Goal: Task Accomplishment & Management: Use online tool/utility

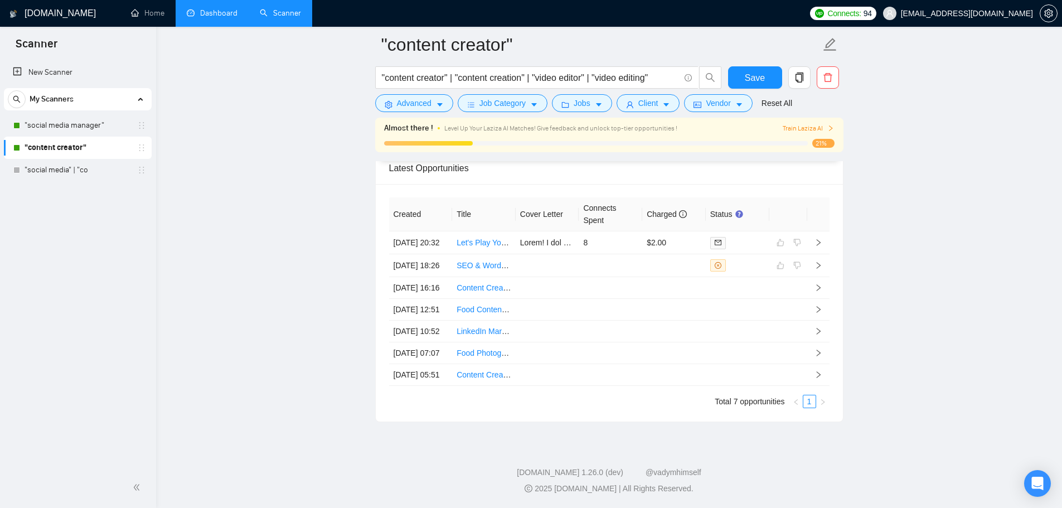
scroll to position [3016, 0]
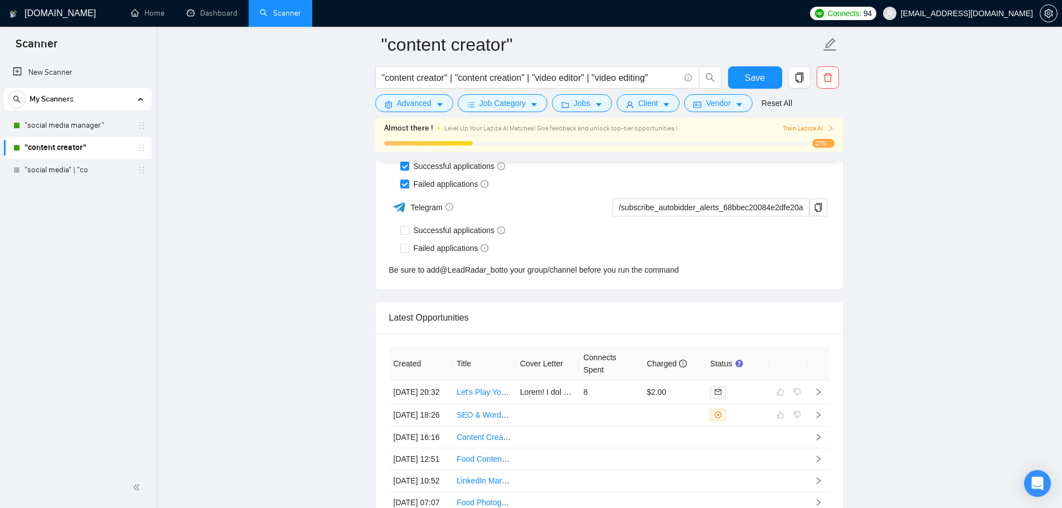
scroll to position [2958, 0]
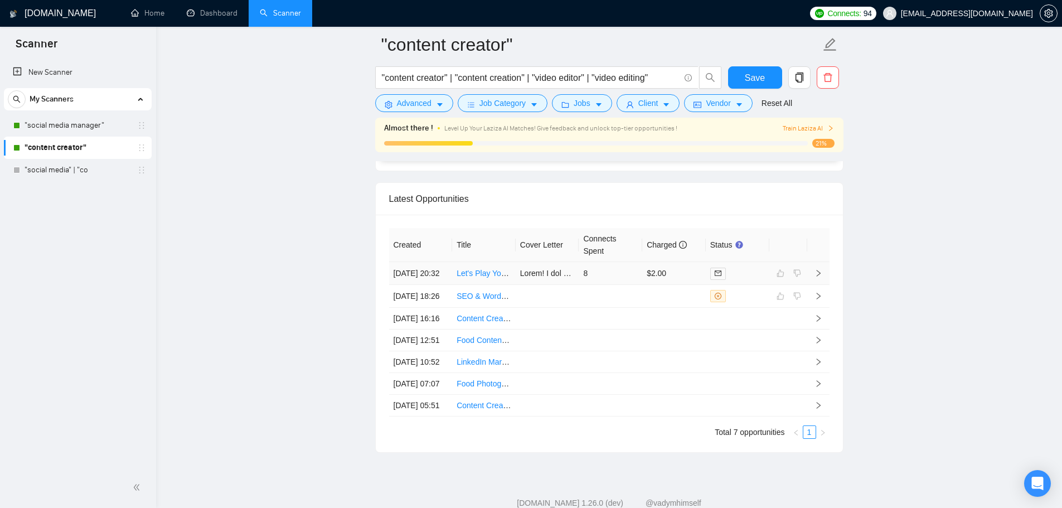
click at [629, 285] on td "8" at bounding box center [610, 273] width 64 height 23
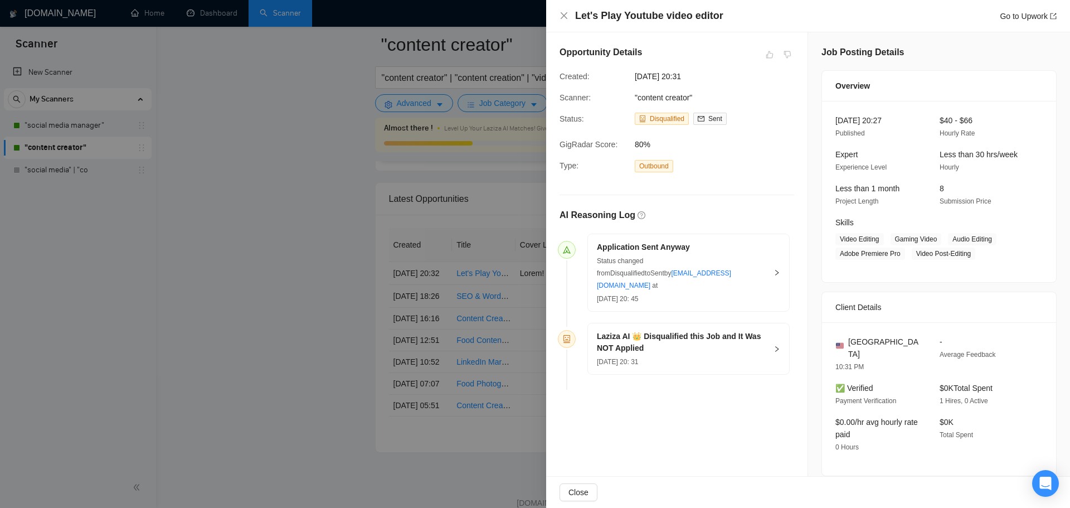
click at [274, 277] on div at bounding box center [535, 254] width 1070 height 508
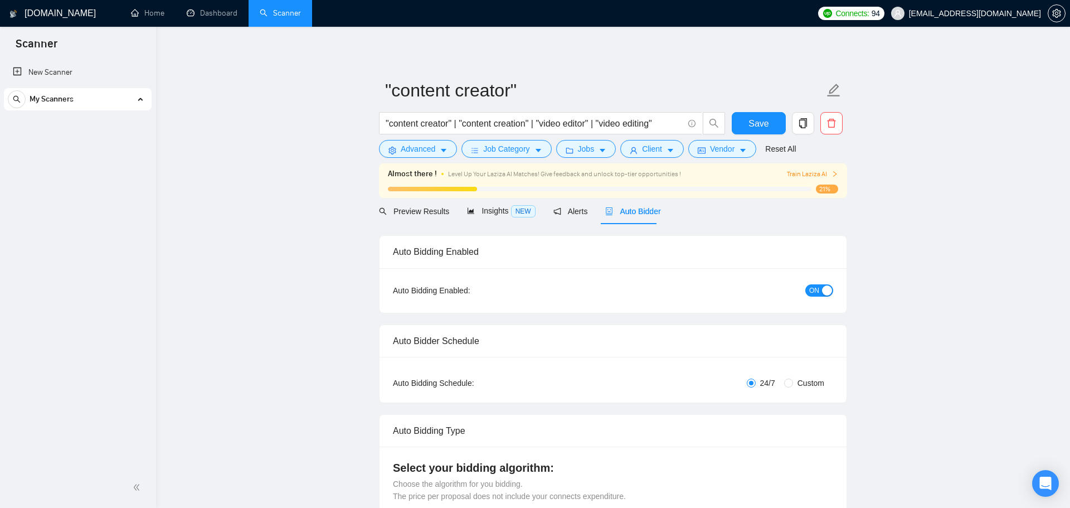
checkbox input "true"
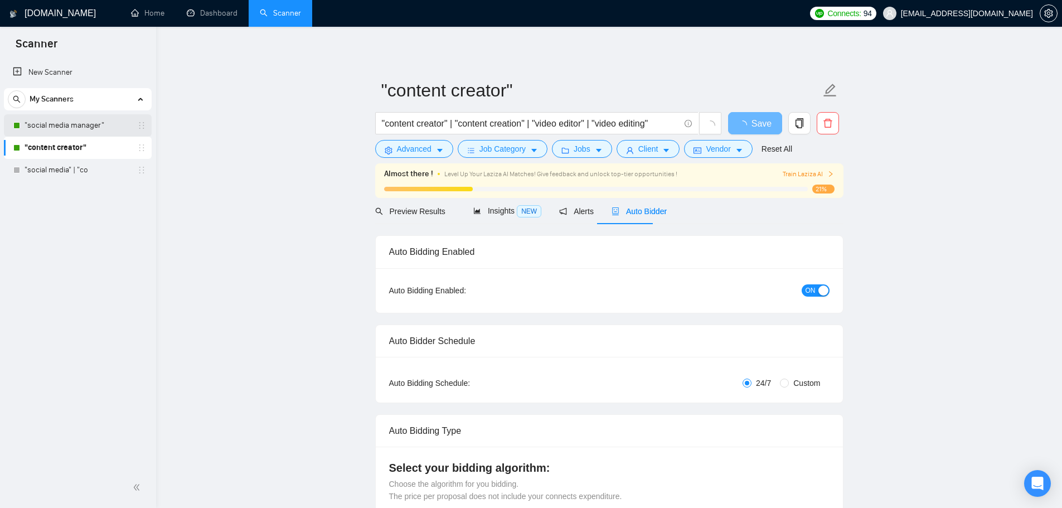
click at [62, 120] on link ""social media manager"" at bounding box center [78, 125] width 106 height 22
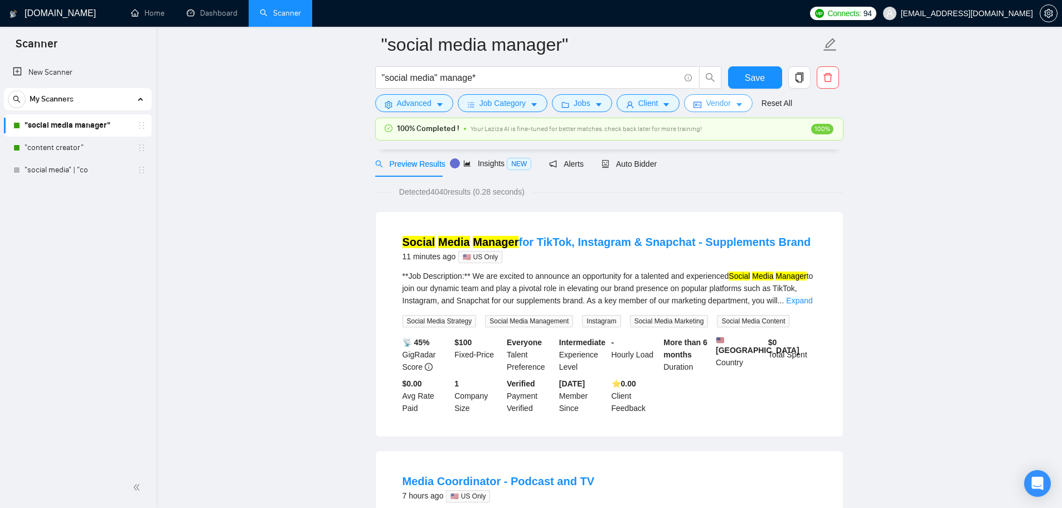
scroll to position [56, 0]
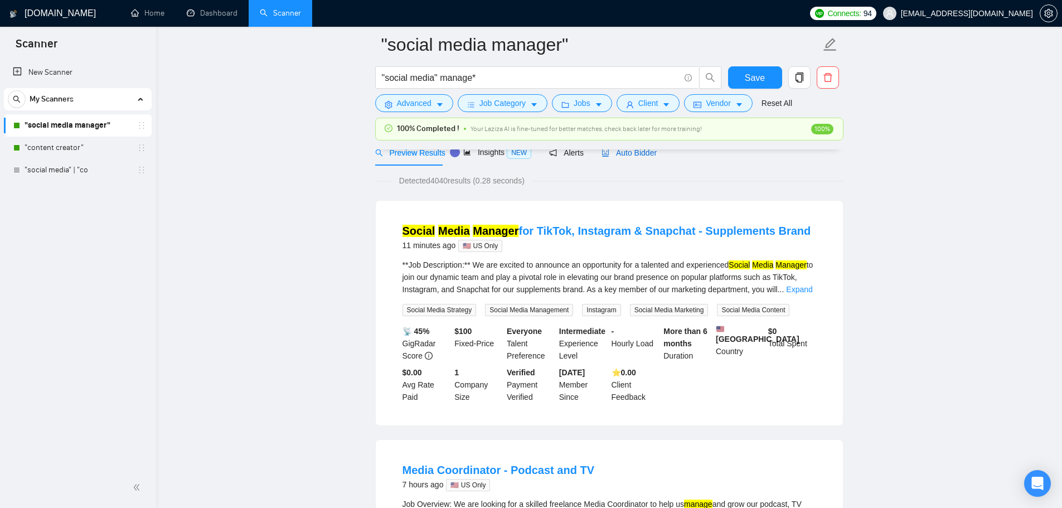
click at [644, 152] on span "Auto Bidder" at bounding box center [628, 152] width 55 height 9
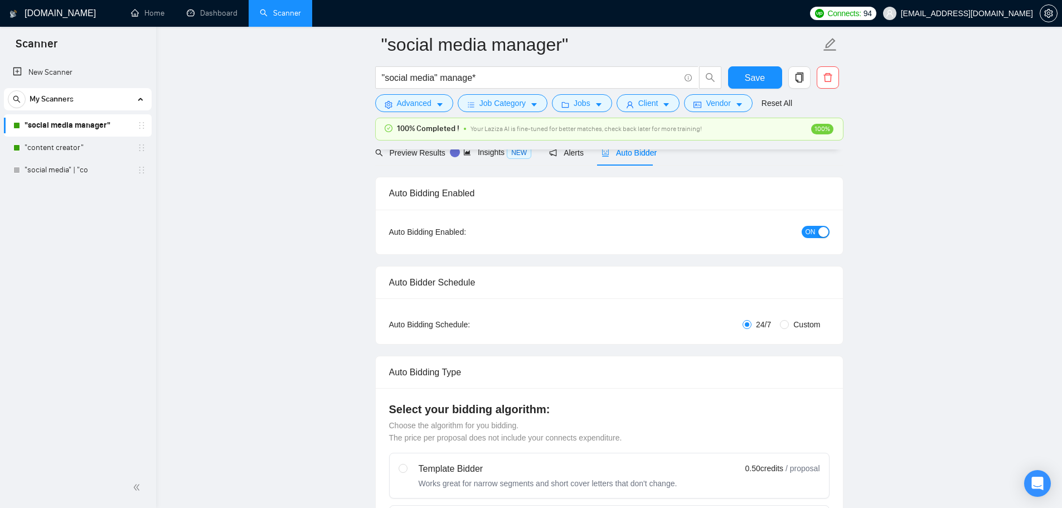
checkbox input "true"
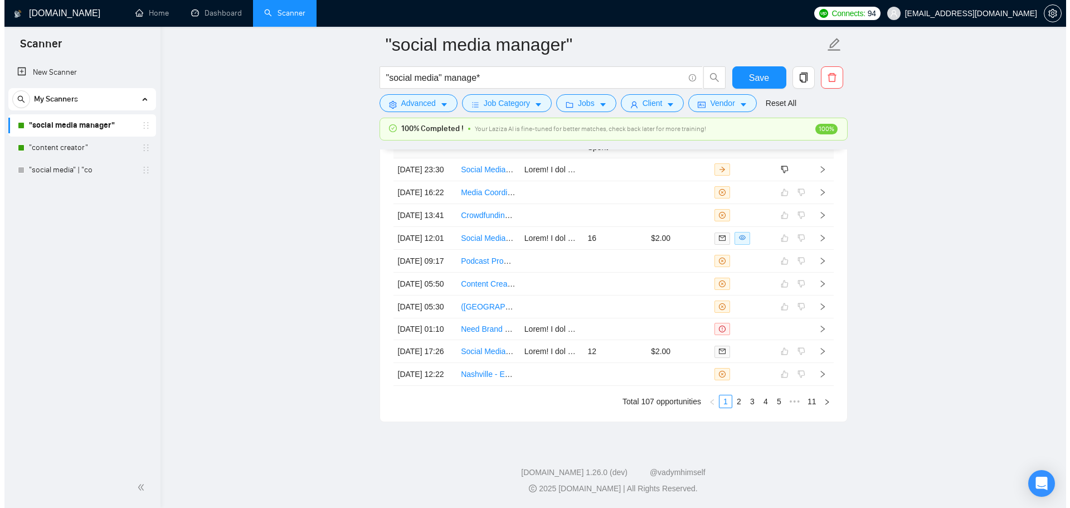
scroll to position [2956, 0]
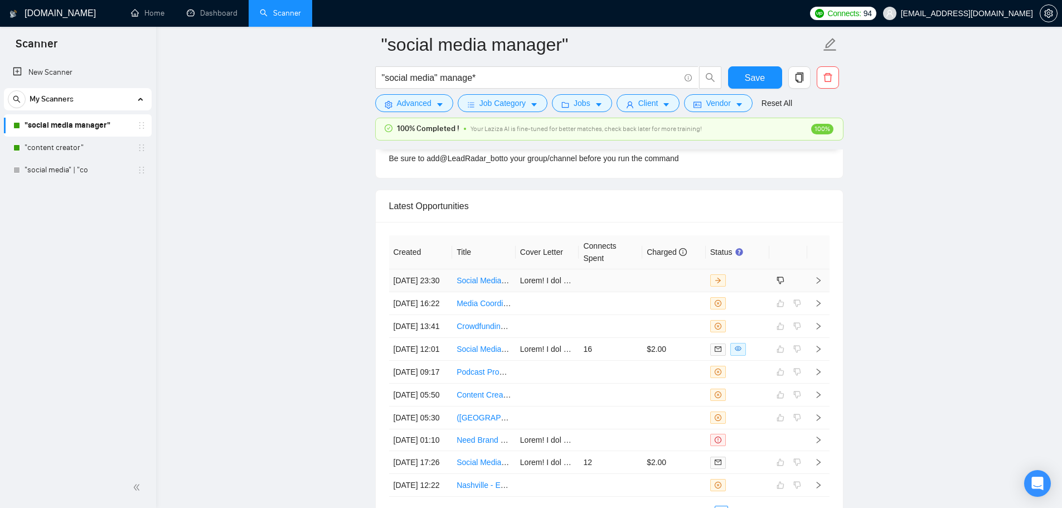
click at [656, 288] on td at bounding box center [674, 280] width 64 height 23
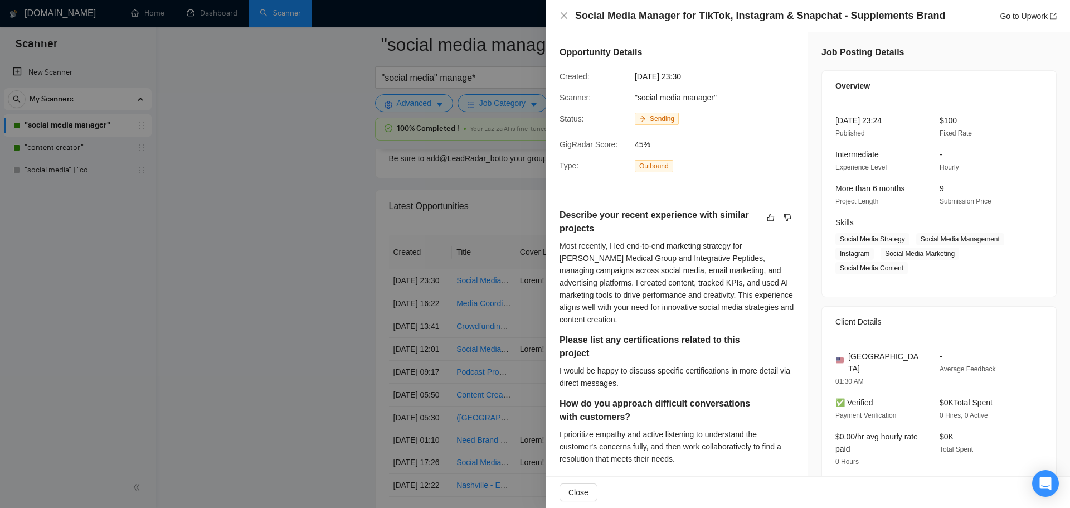
click at [240, 293] on div at bounding box center [535, 254] width 1070 height 508
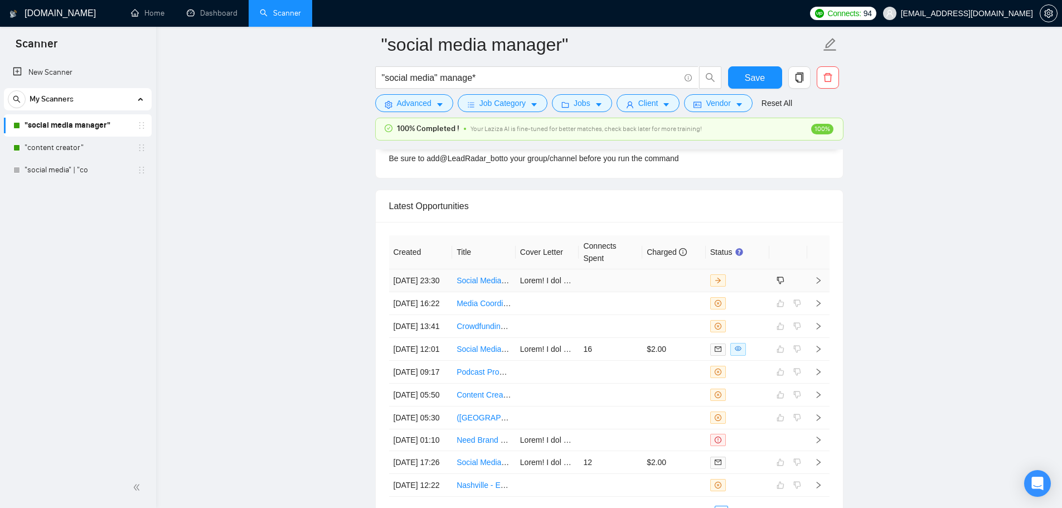
click at [654, 292] on td at bounding box center [674, 280] width 64 height 23
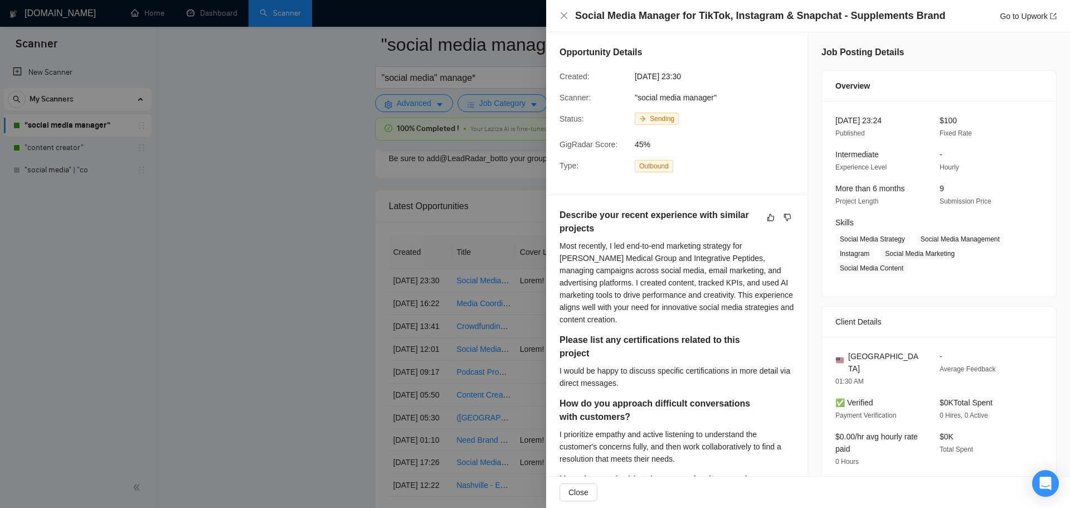
click at [335, 235] on div at bounding box center [535, 254] width 1070 height 508
